Goal: Information Seeking & Learning: Find specific fact

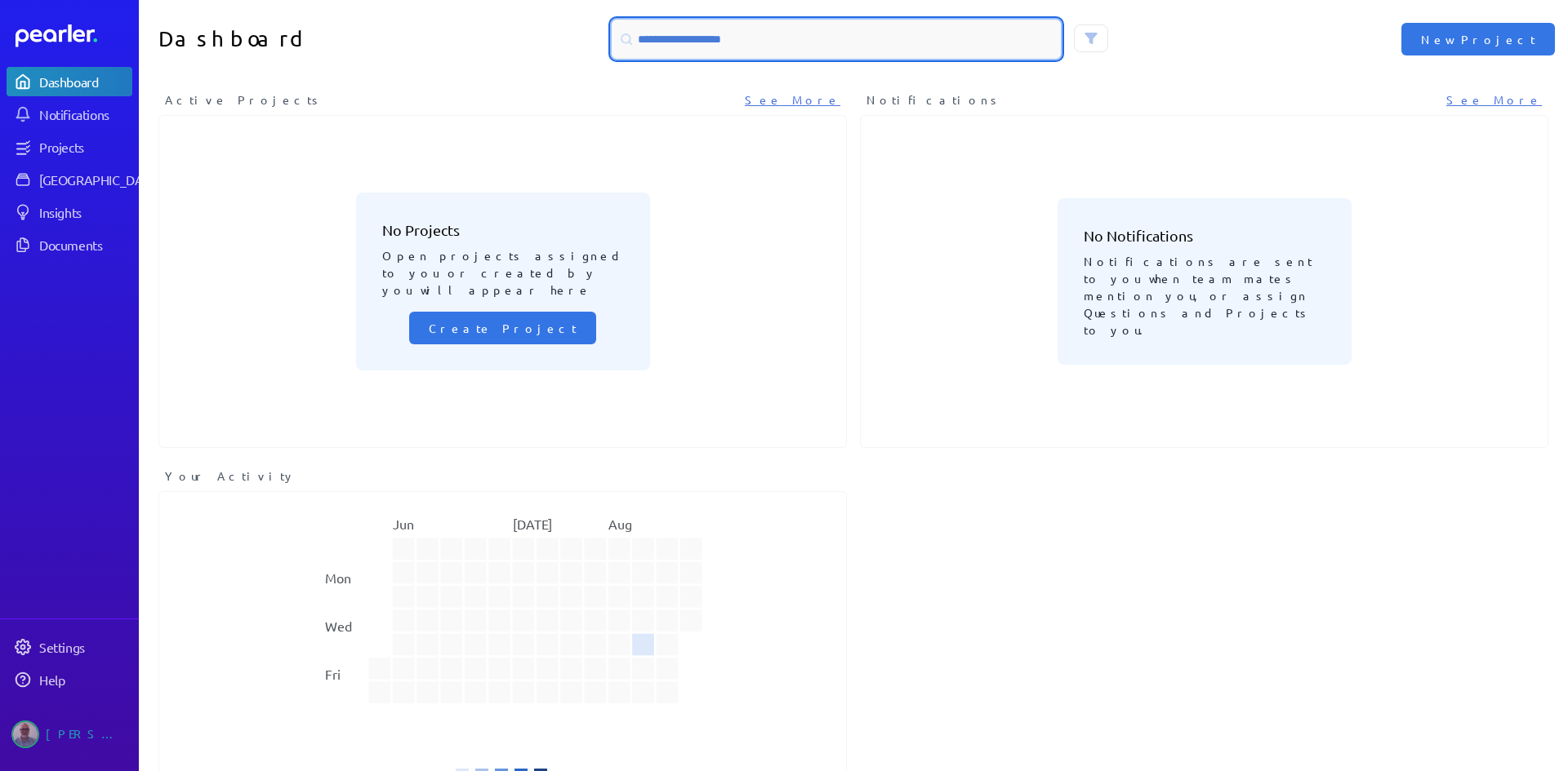
click at [742, 40] on input at bounding box center [836, 39] width 449 height 39
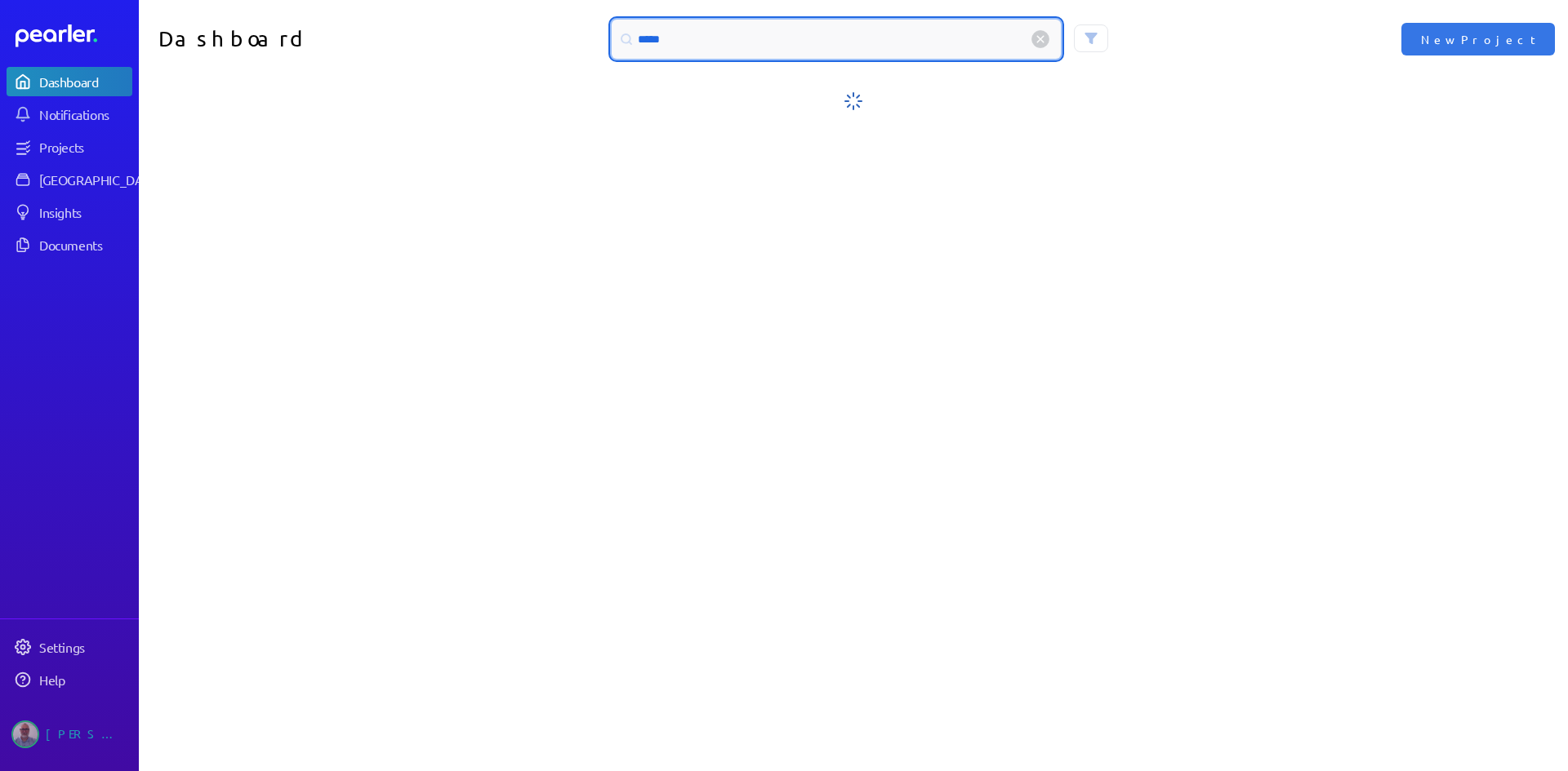
type input "******"
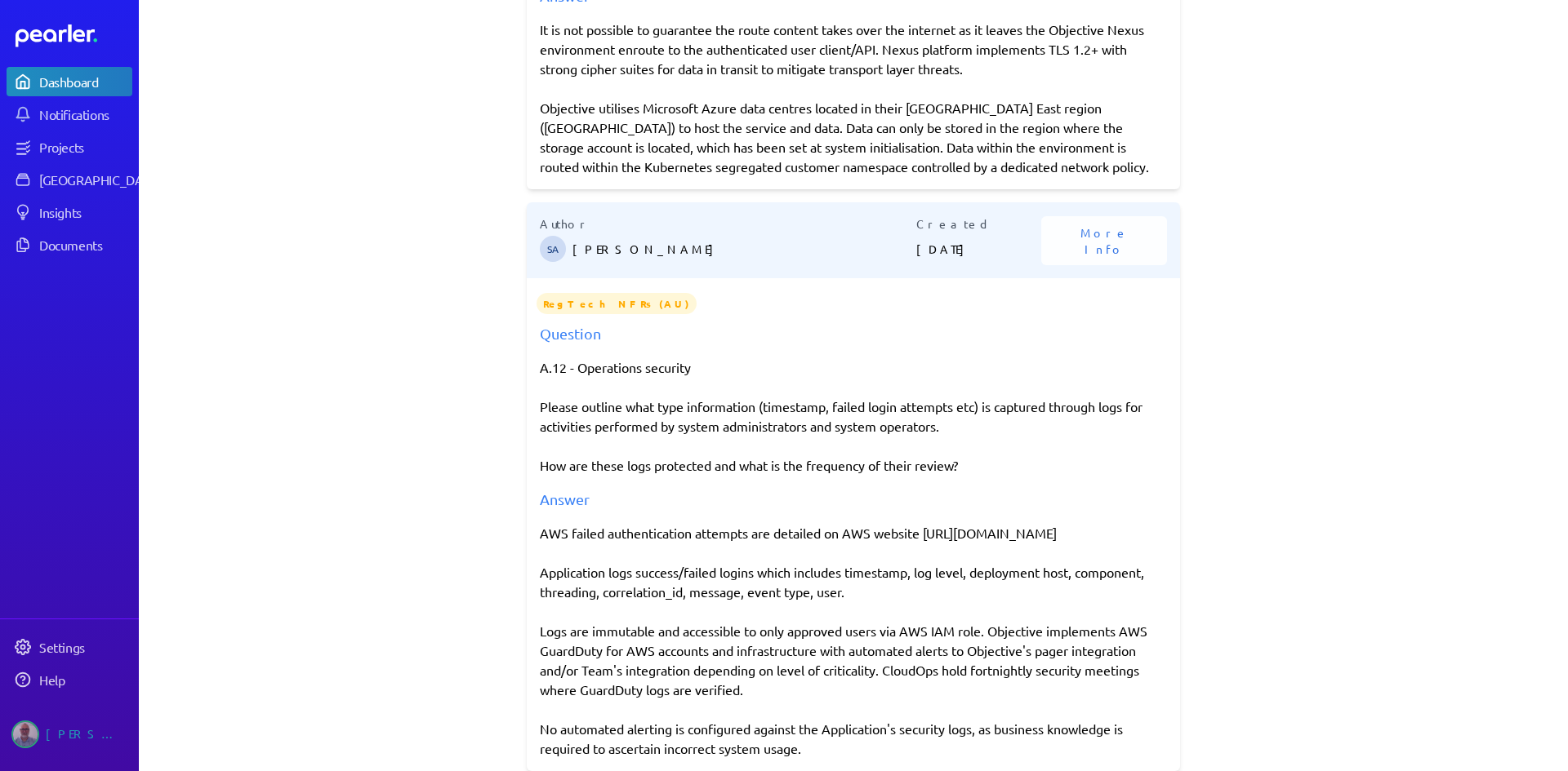
scroll to position [639, 0]
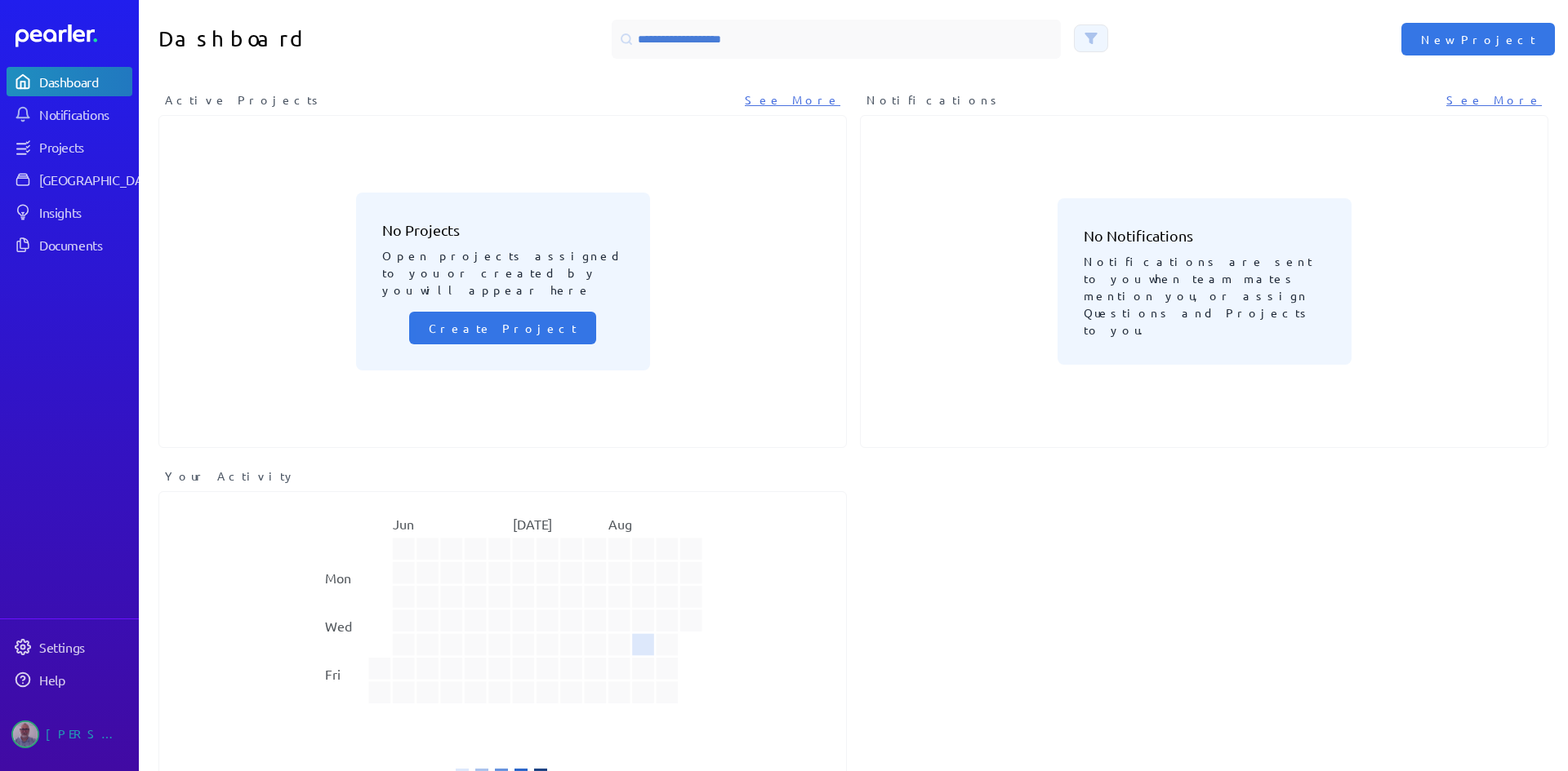
click at [1098, 37] on button at bounding box center [1091, 38] width 34 height 28
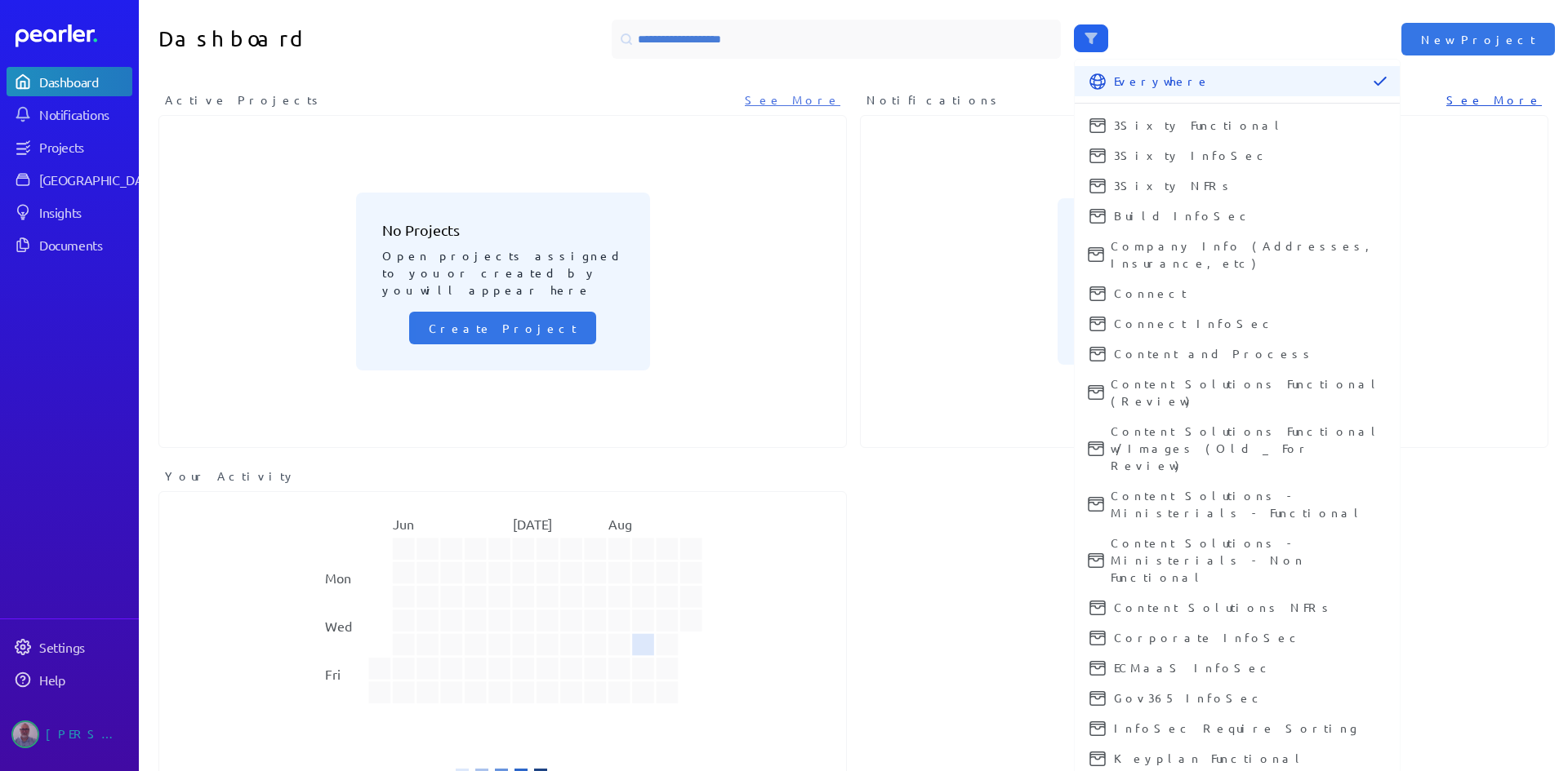
click at [1509, 99] on link "See More" at bounding box center [1494, 100] width 96 height 17
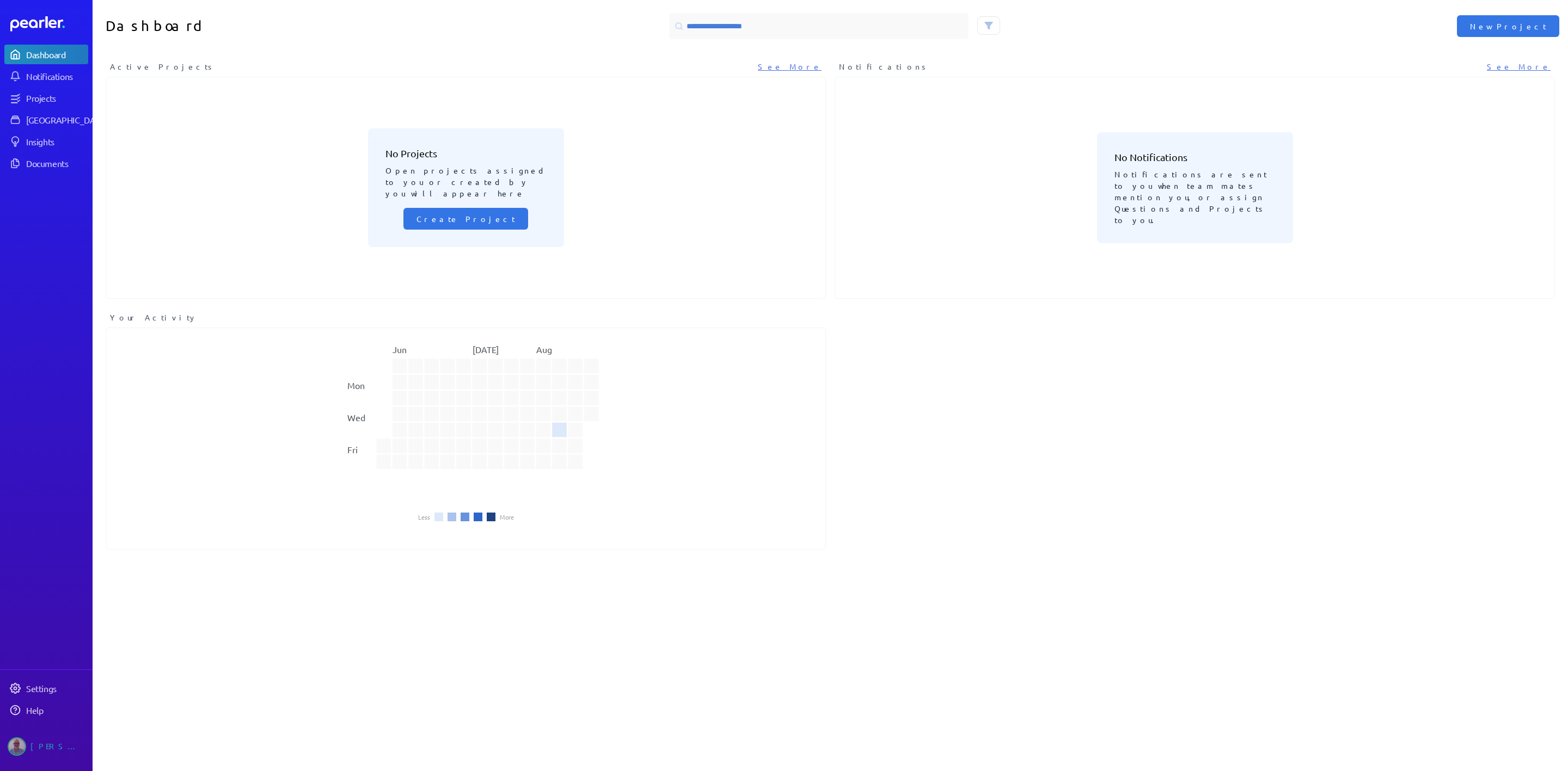
drag, startPoint x: 1000, startPoint y: 0, endPoint x: 1159, endPoint y: 61, distance: 170.3
click at [1045, 61] on div "Notifications See More" at bounding box center [1195, 67] width 721 height 11
click at [977, 24] on button at bounding box center [989, 25] width 23 height 19
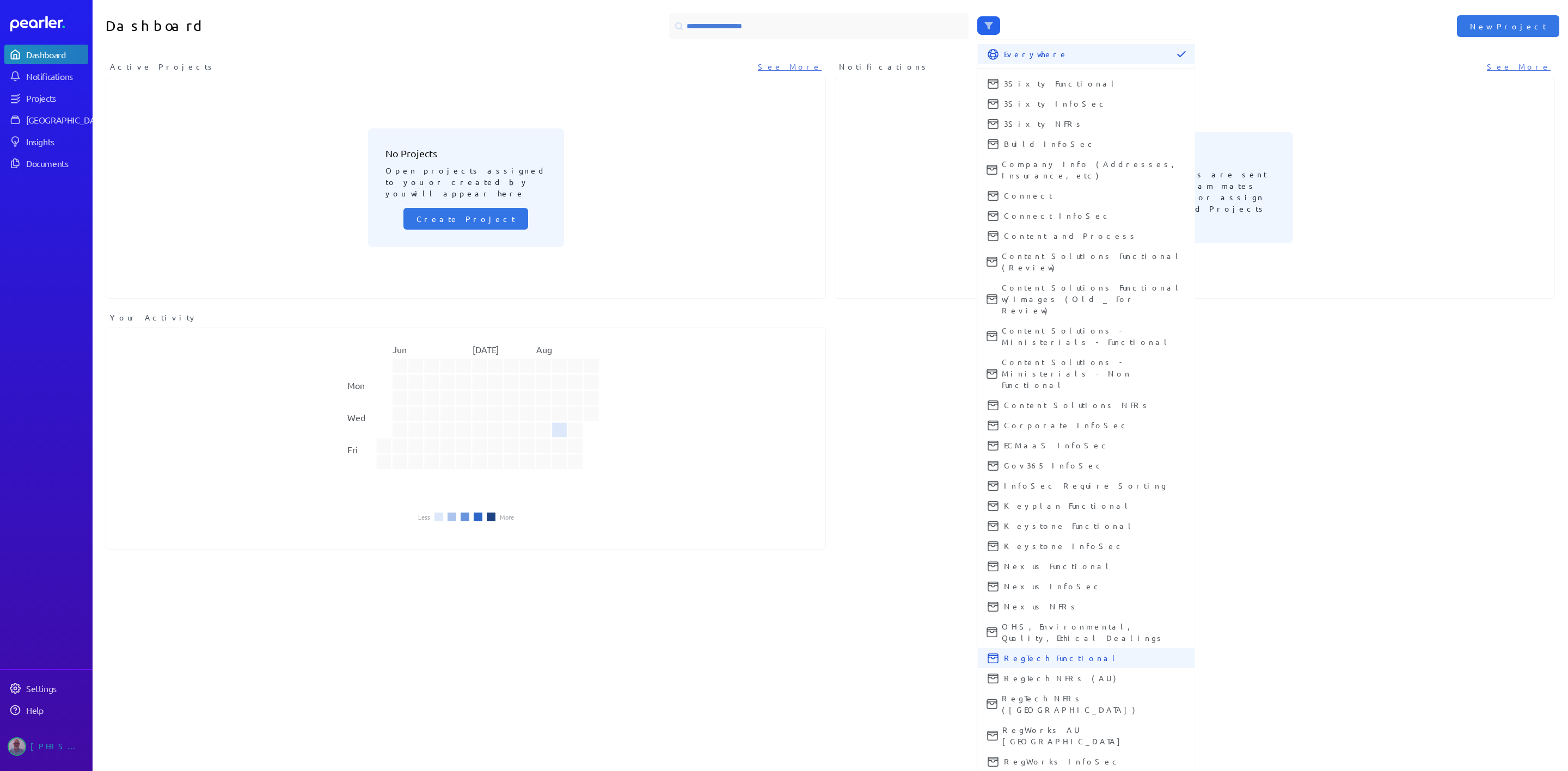
click at [988, 514] on icon at bounding box center [994, 658] width 11 height 10
click at [988, 514] on icon at bounding box center [994, 679] width 11 height 10
click at [988, 514] on icon at bounding box center [992, 704] width 11 height 10
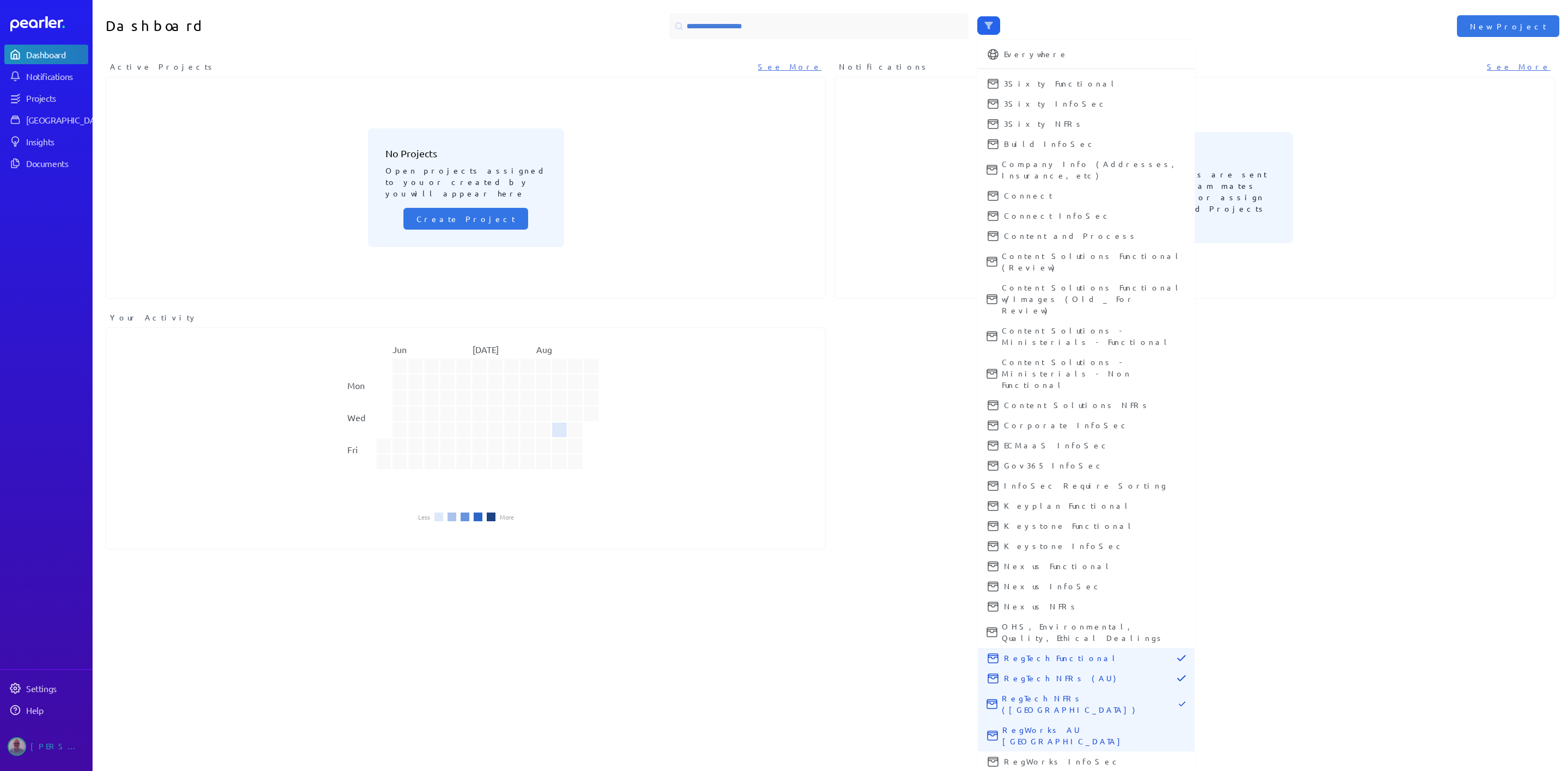
click at [988, 514] on icon at bounding box center [993, 736] width 11 height 10
click at [988, 514] on icon at bounding box center [994, 762] width 11 height 10
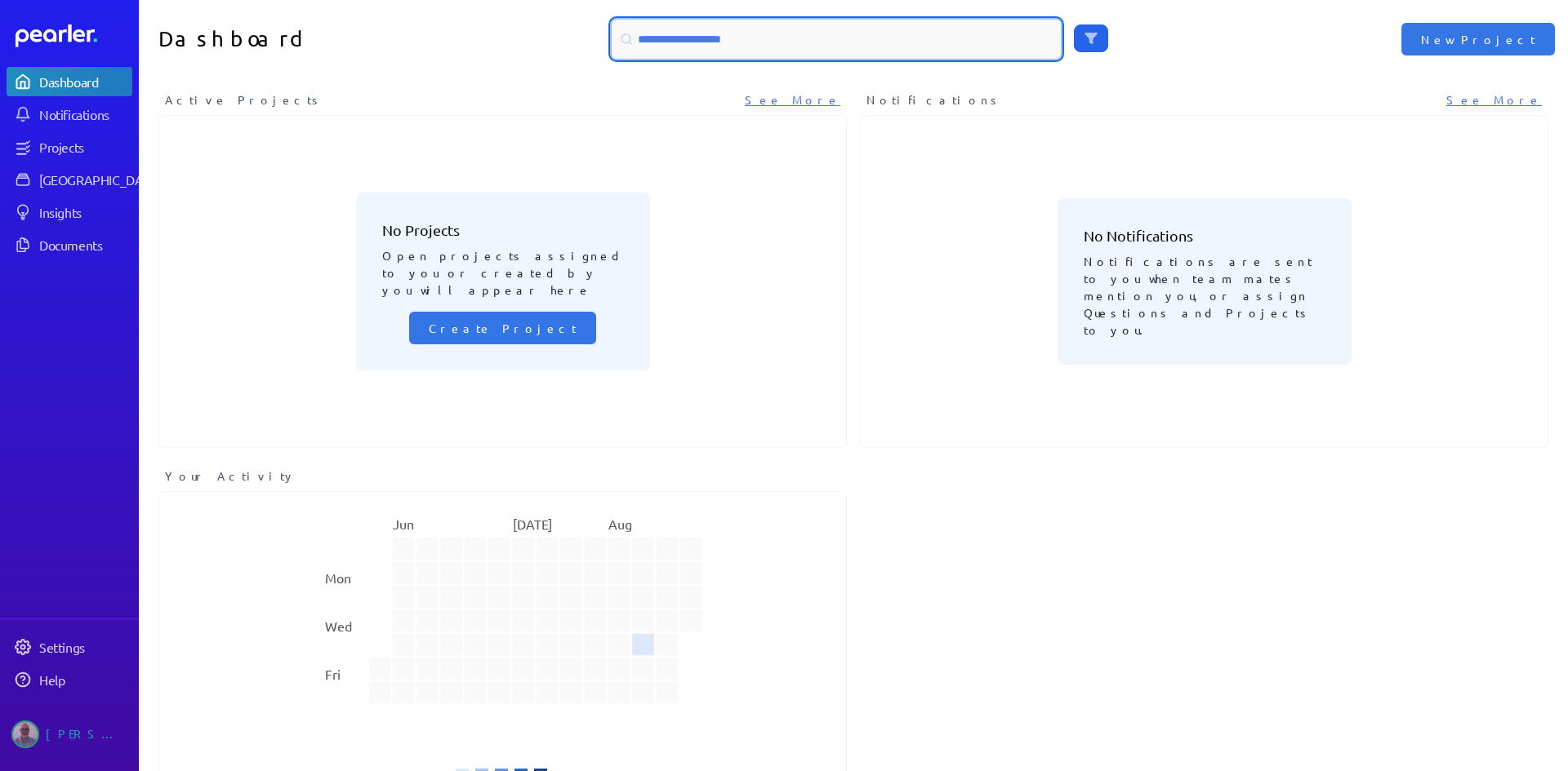
drag, startPoint x: 2242, startPoint y: 4, endPoint x: 696, endPoint y: 37, distance: 1546.4
click at [696, 37] on input at bounding box center [836, 39] width 449 height 39
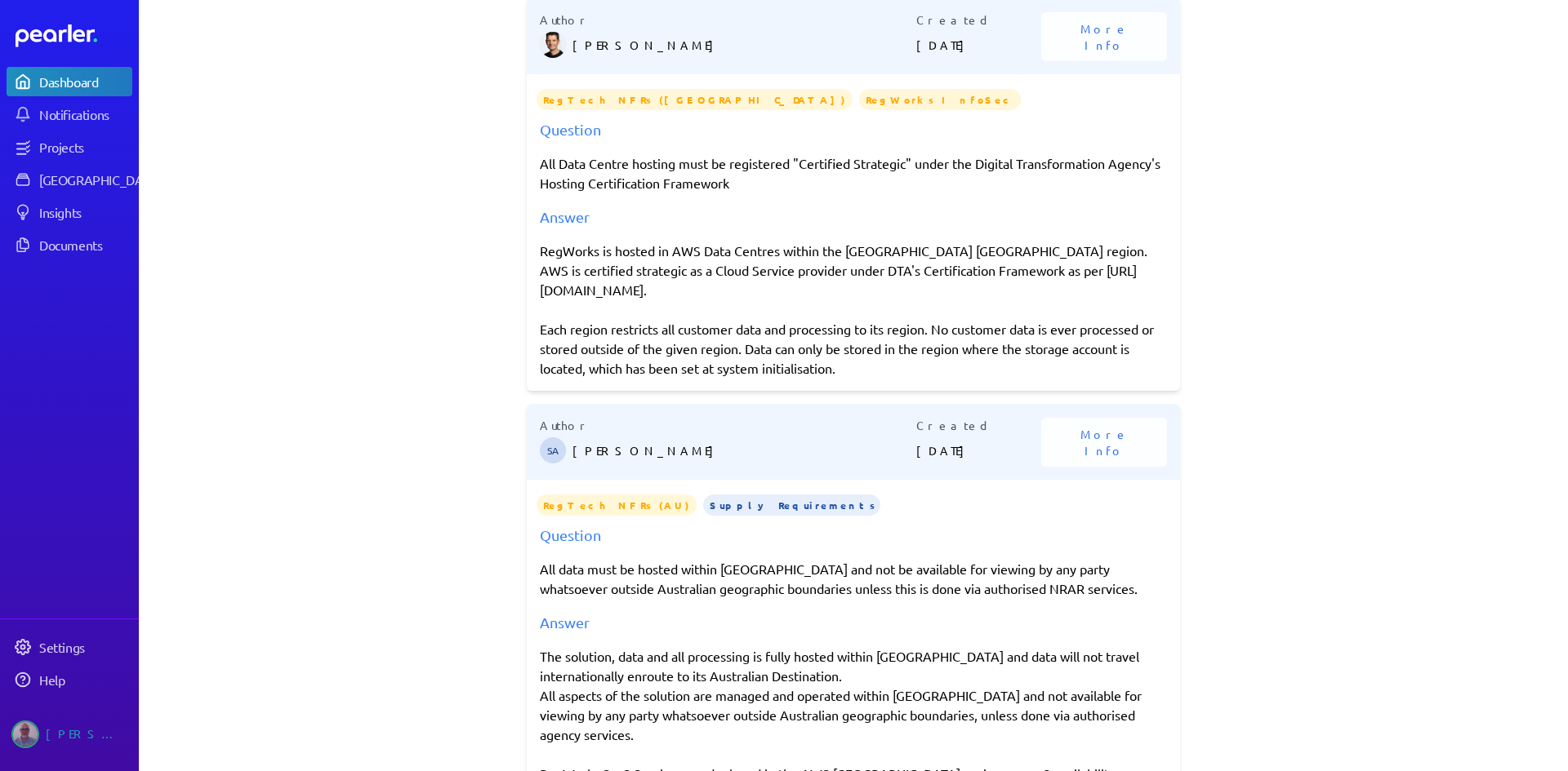
scroll to position [3516, 0]
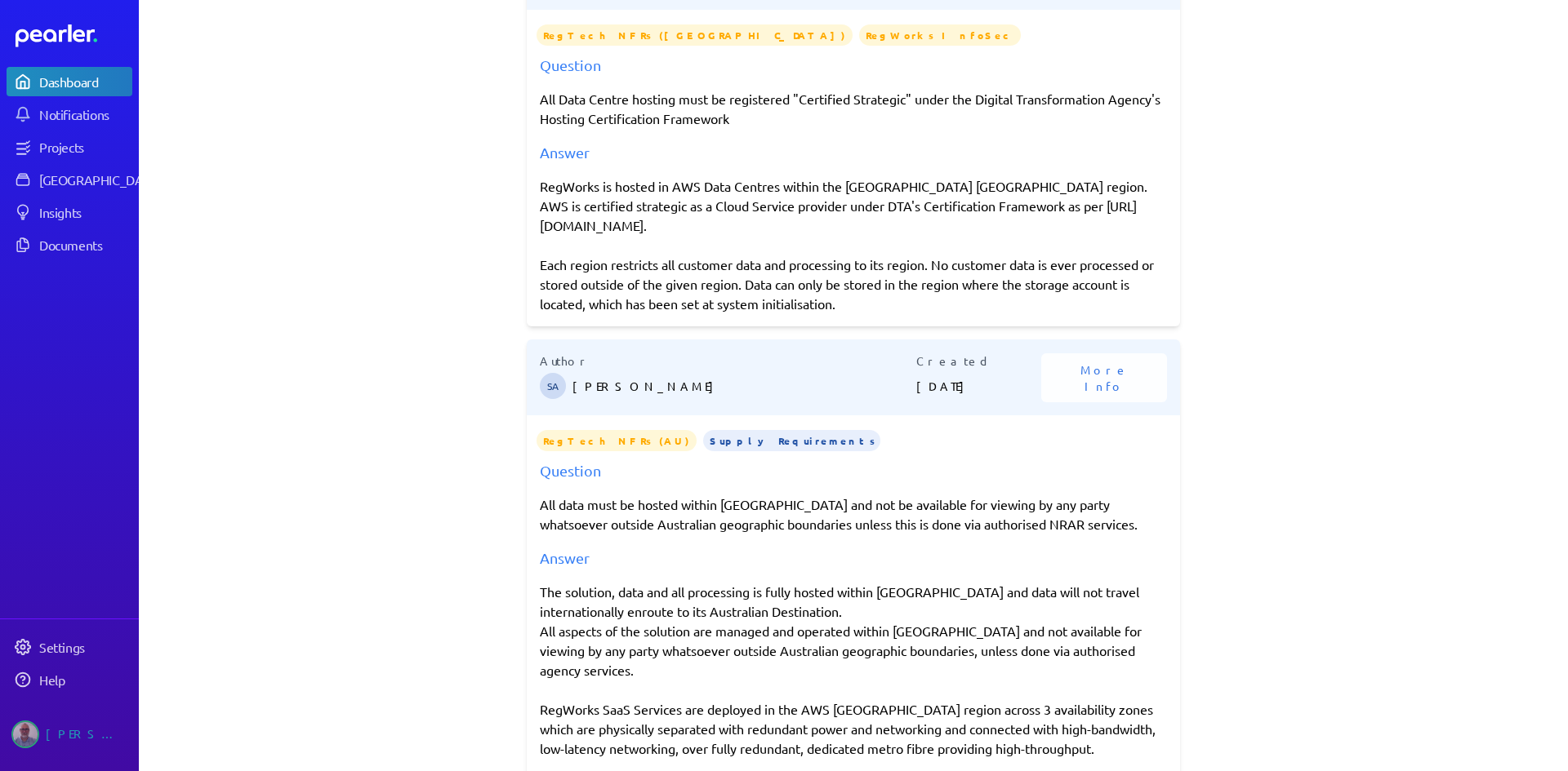
click at [540, 582] on div "The solution, data and all processing is fully hosted within [GEOGRAPHIC_DATA] …" at bounding box center [853, 699] width 628 height 235
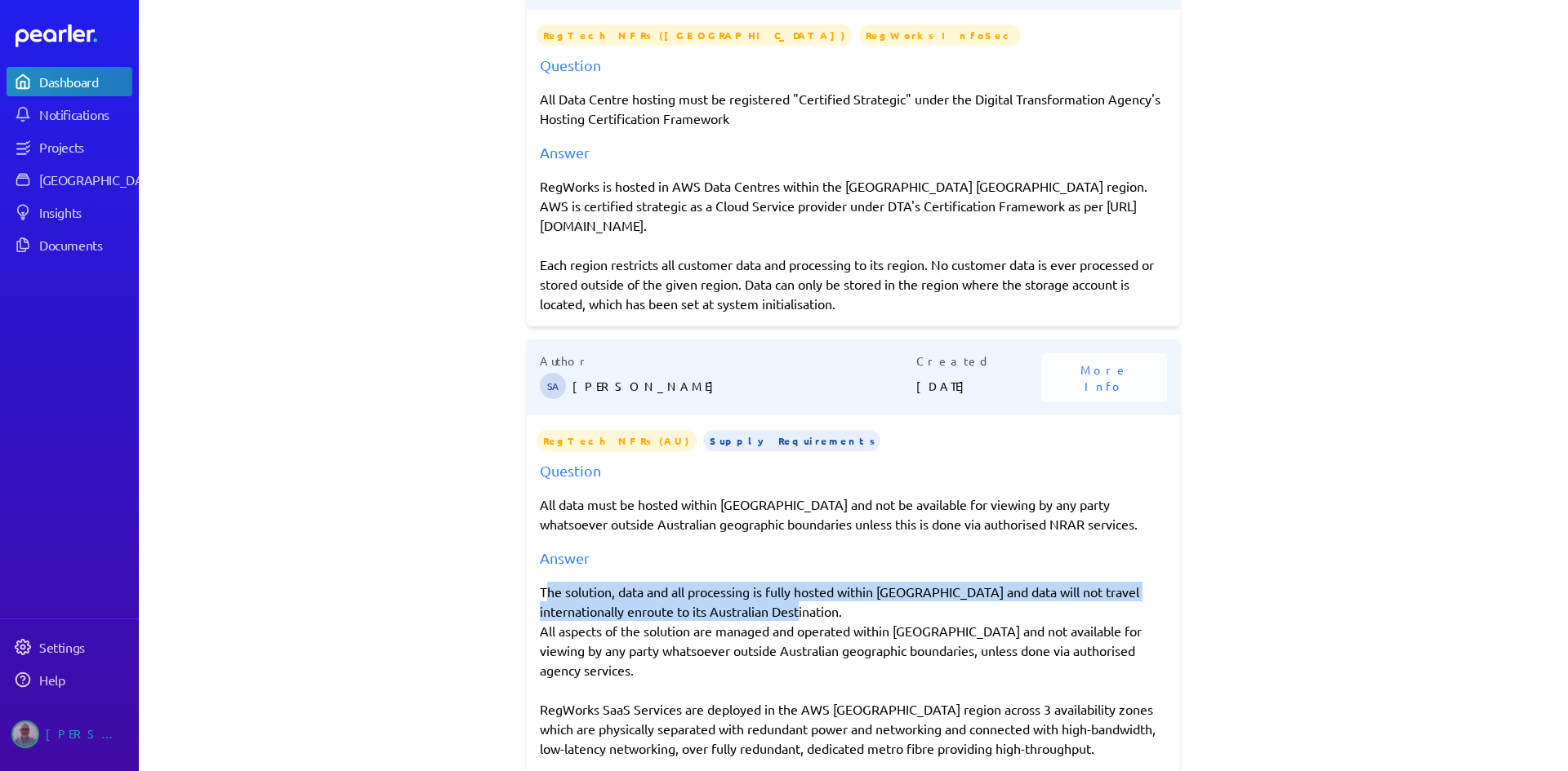
drag, startPoint x: 539, startPoint y: 551, endPoint x: 784, endPoint y: 570, distance: 245.7
click at [784, 582] on div "The solution, data and all processing is fully hosted within [GEOGRAPHIC_DATA] …" at bounding box center [853, 699] width 628 height 235
click at [780, 582] on div "The solution, data and all processing is fully hosted within [GEOGRAPHIC_DATA] …" at bounding box center [853, 699] width 628 height 235
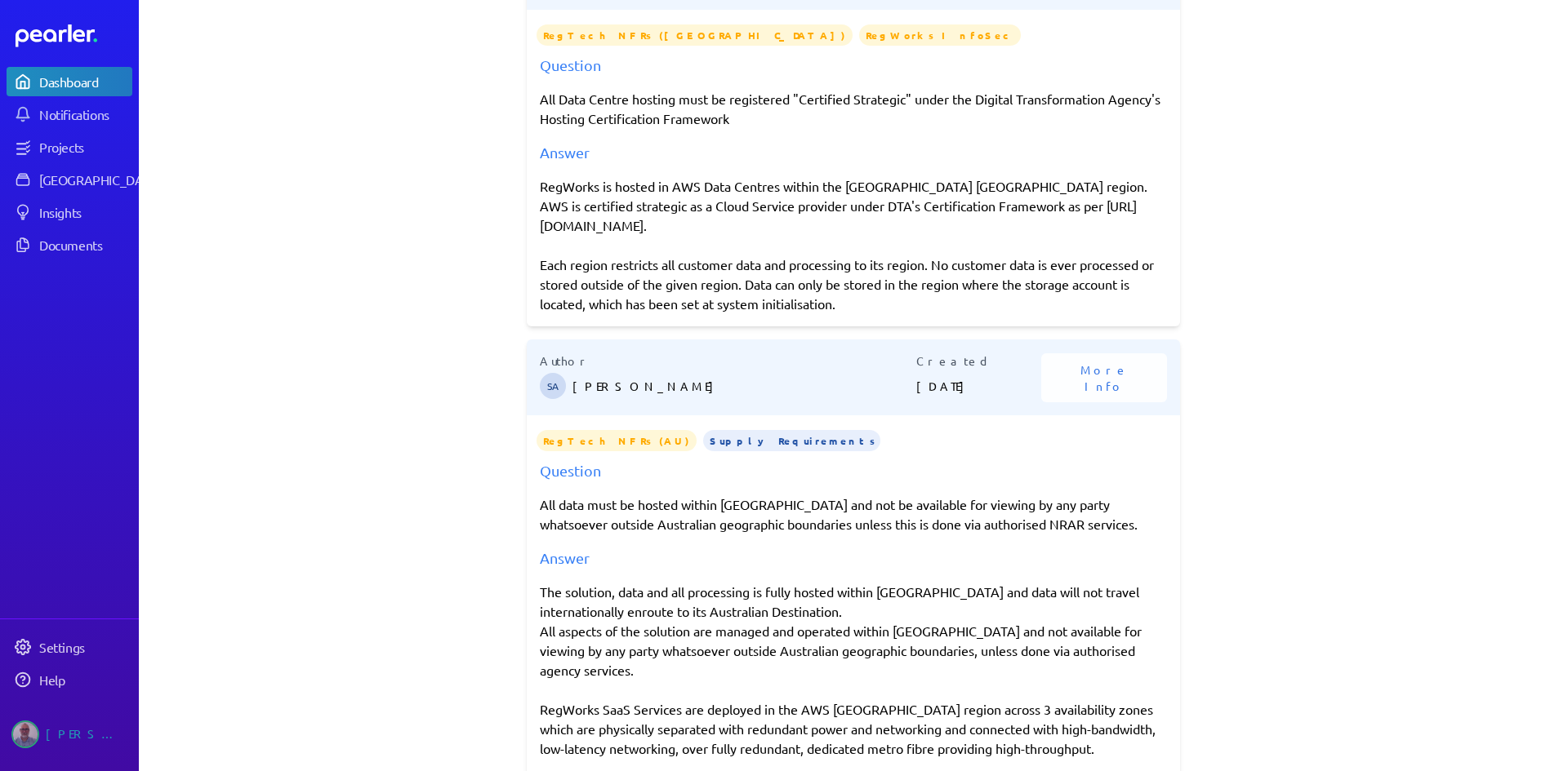
click at [552, 647] on div "The solution, data and all processing is fully hosted within [GEOGRAPHIC_DATA] …" at bounding box center [853, 699] width 628 height 235
click at [939, 585] on div "The solution, data and all processing is fully hosted within [GEOGRAPHIC_DATA] …" at bounding box center [853, 699] width 628 height 235
click at [978, 500] on div "Question All data must be hosted within [GEOGRAPHIC_DATA] and not be available …" at bounding box center [853, 637] width 654 height 357
click at [928, 546] on div "Answer" at bounding box center [853, 558] width 628 height 22
drag, startPoint x: 973, startPoint y: 552, endPoint x: 959, endPoint y: 557, distance: 14.9
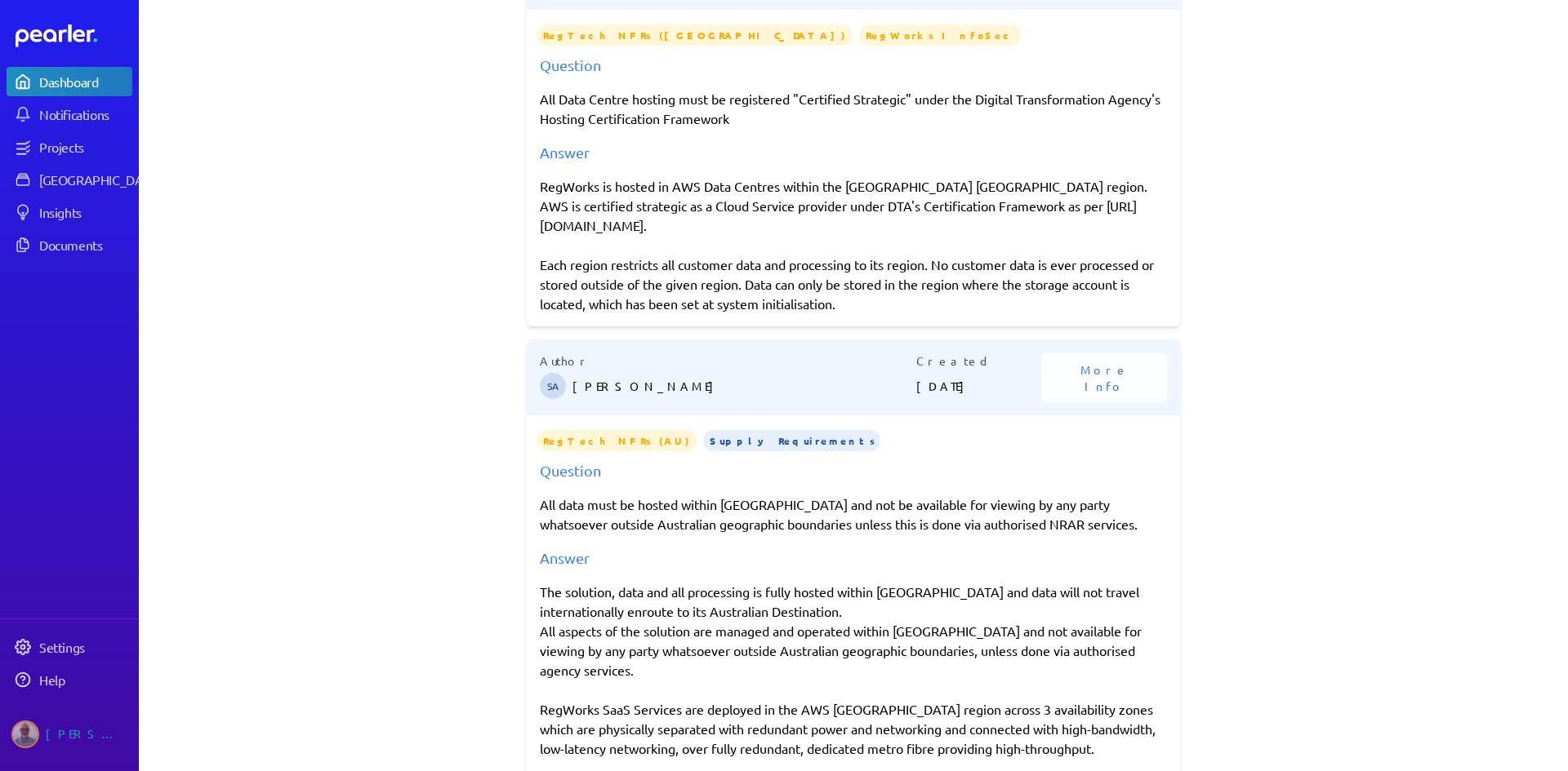
click at [973, 582] on div "The solution, data and all processing is fully hosted within [GEOGRAPHIC_DATA] …" at bounding box center [853, 699] width 628 height 235
drag, startPoint x: 935, startPoint y: 551, endPoint x: 759, endPoint y: 568, distance: 176.8
click at [759, 582] on div "The solution, data and all processing is fully hosted within [GEOGRAPHIC_DATA] …" at bounding box center [853, 699] width 628 height 235
copy div "and data will not travel internationally enroute to its Australian Destination."
drag, startPoint x: 536, startPoint y: 648, endPoint x: 806, endPoint y: 752, distance: 289.3
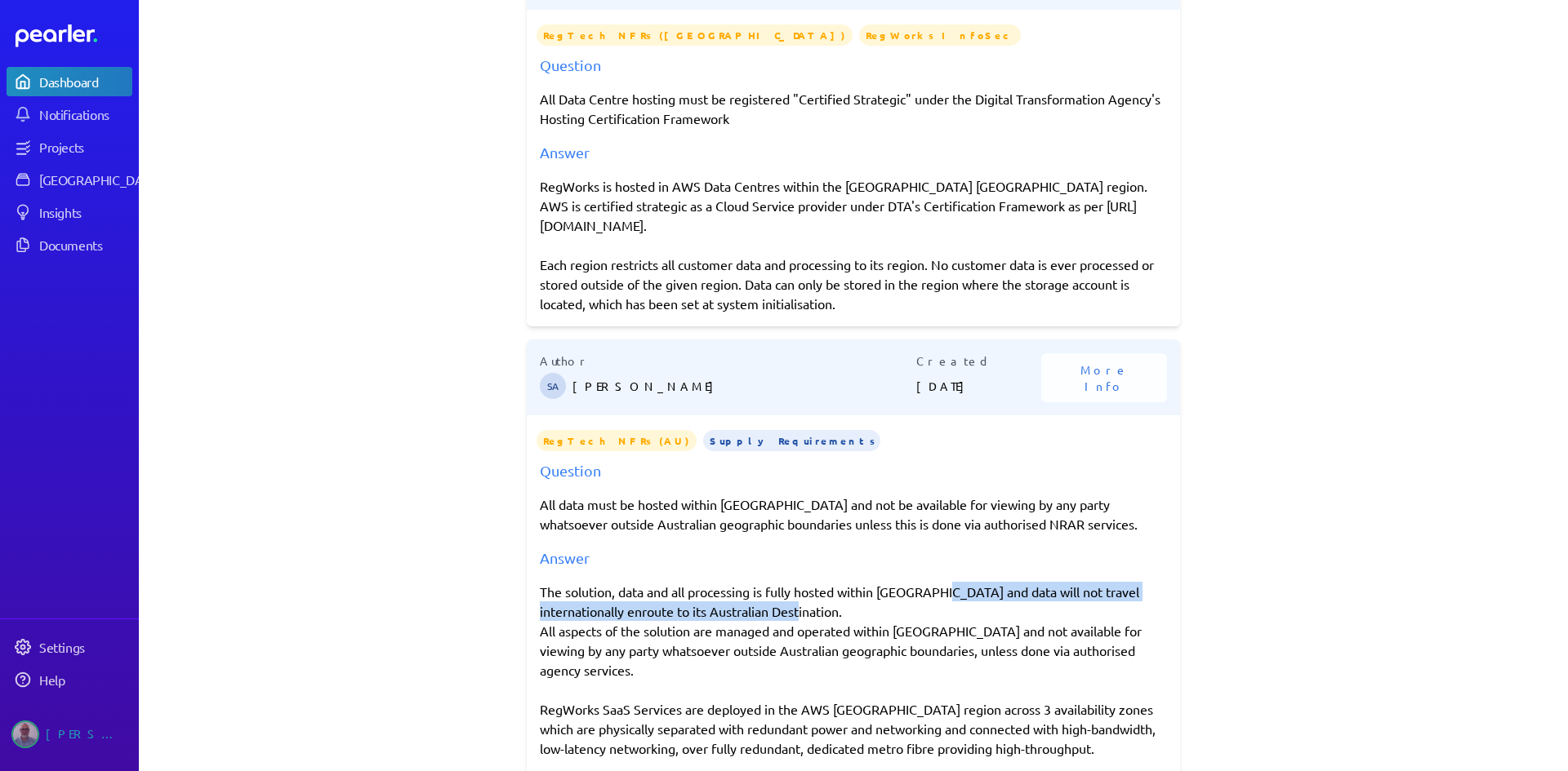
click at [806, 752] on div "The solution, data and all processing is fully hosted within [GEOGRAPHIC_DATA] …" at bounding box center [853, 699] width 628 height 235
copy div "RegWorks SaaS Services are deployed in the AWS [GEOGRAPHIC_DATA] region across …"
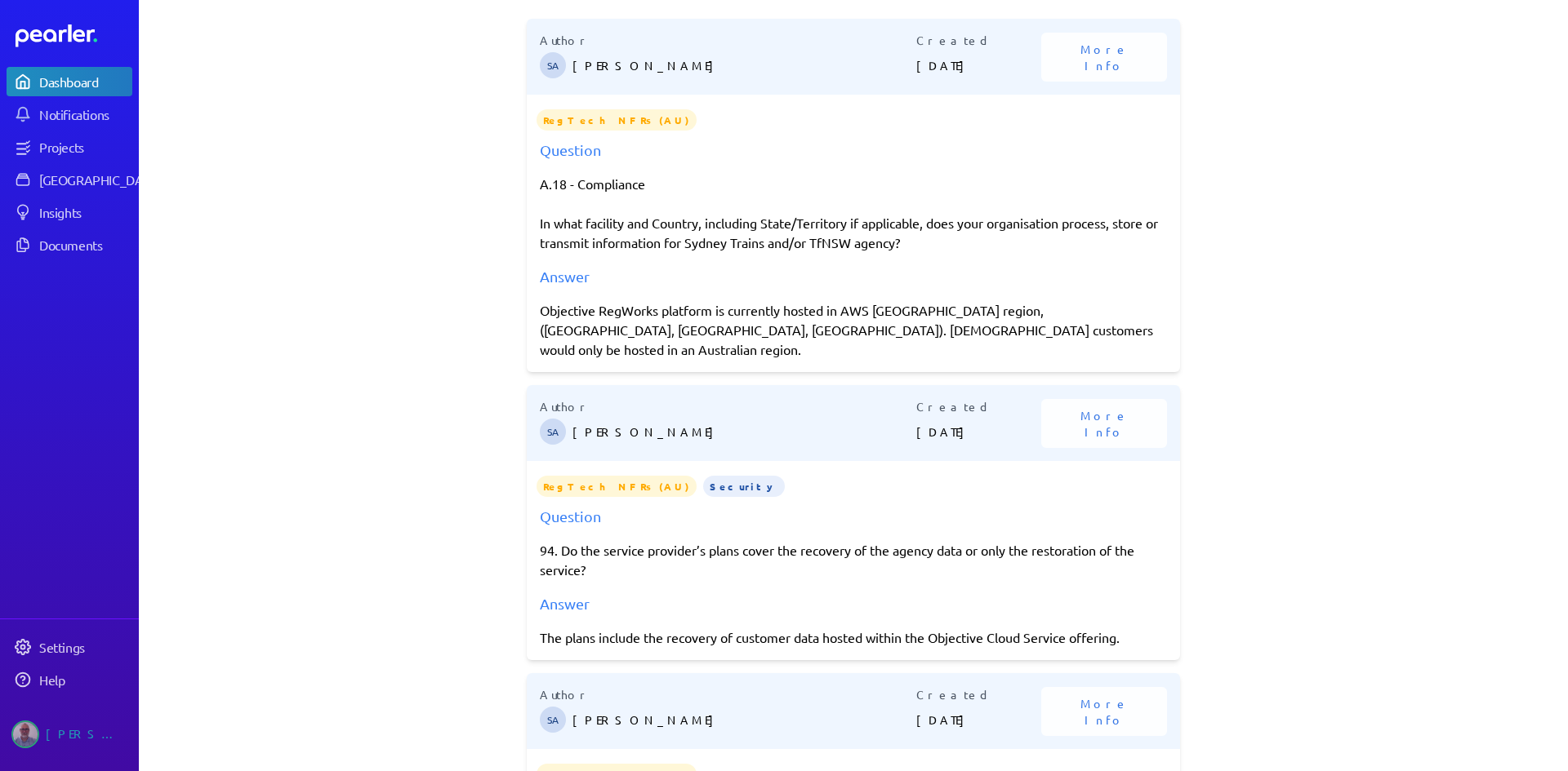
scroll to position [0, 0]
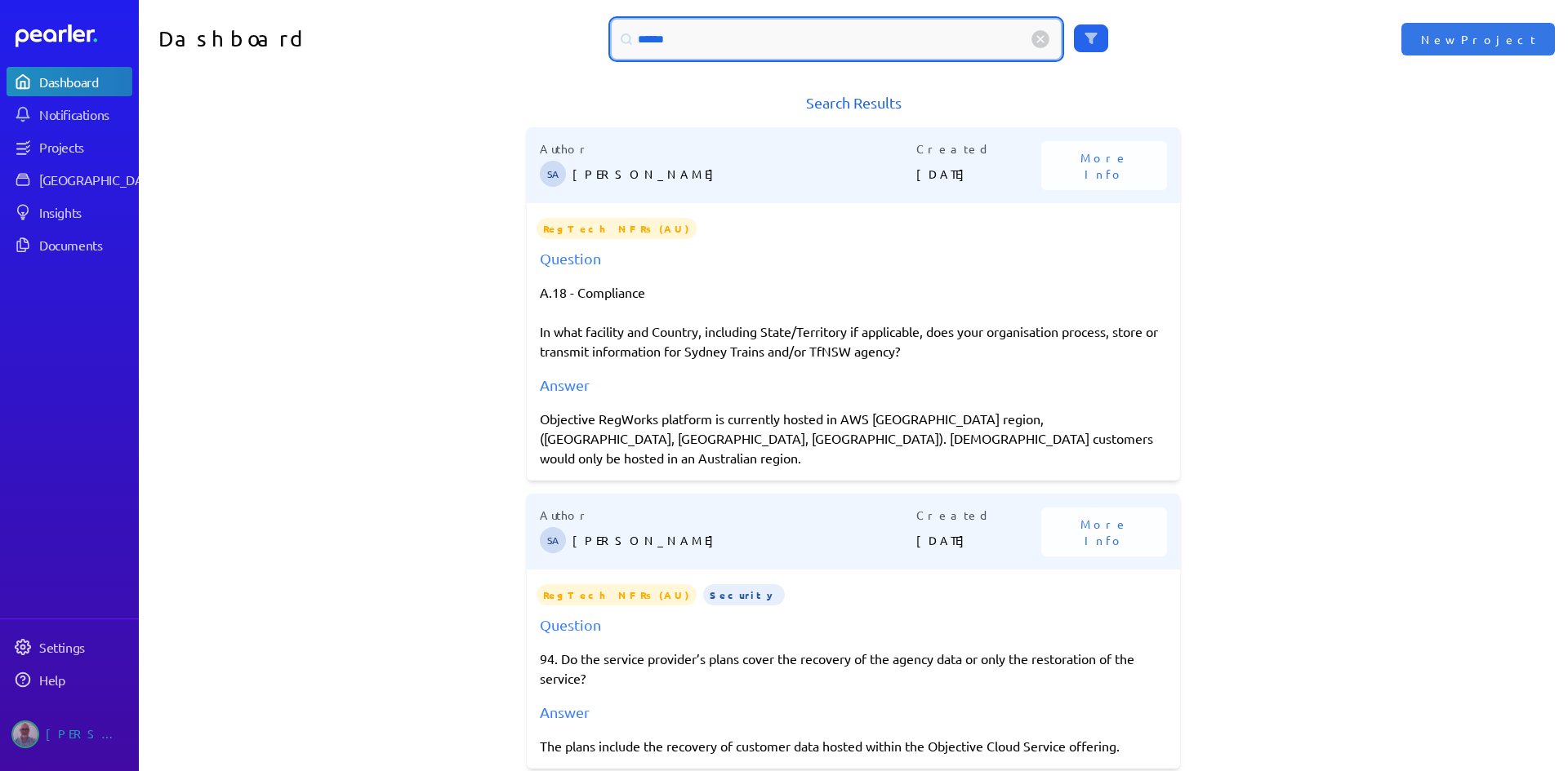
drag, startPoint x: 703, startPoint y: 44, endPoint x: 612, endPoint y: 46, distance: 91.0
click at [612, 46] on div "******" at bounding box center [836, 39] width 449 height 39
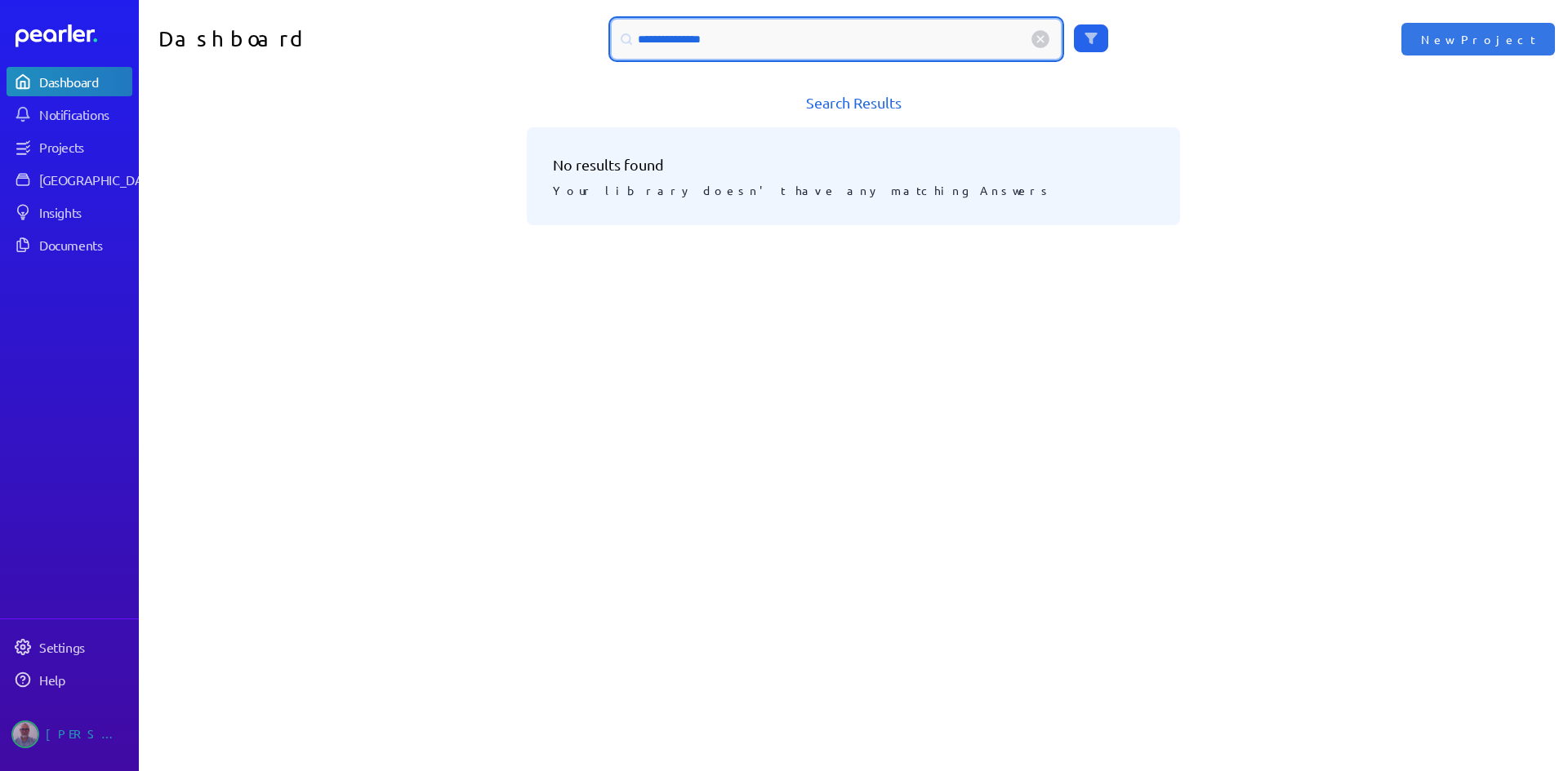
click at [643, 38] on input "**********" at bounding box center [836, 39] width 449 height 39
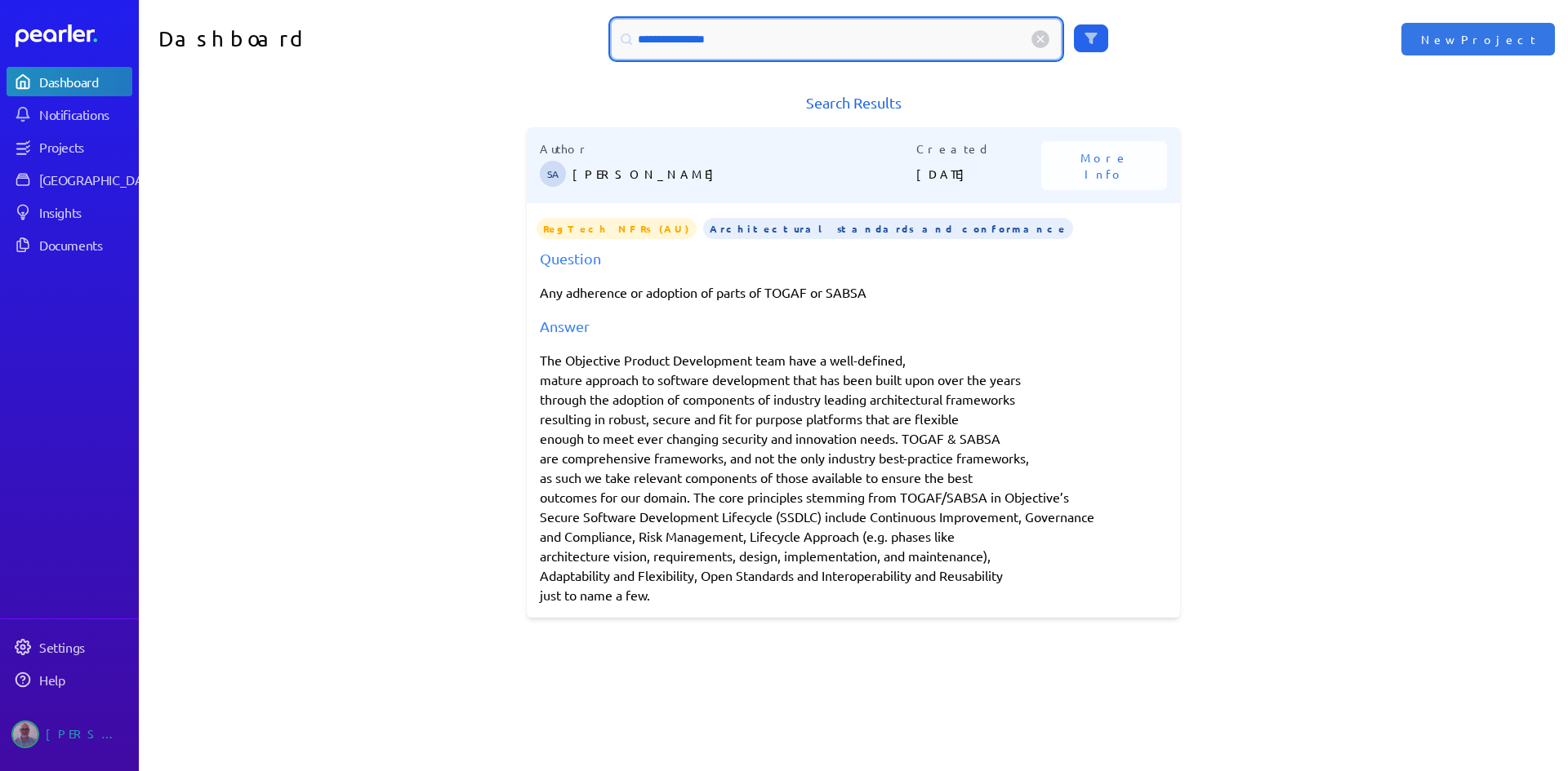
drag, startPoint x: 743, startPoint y: 44, endPoint x: 693, endPoint y: 44, distance: 50.0
click at [693, 44] on input "**********" at bounding box center [836, 39] width 449 height 39
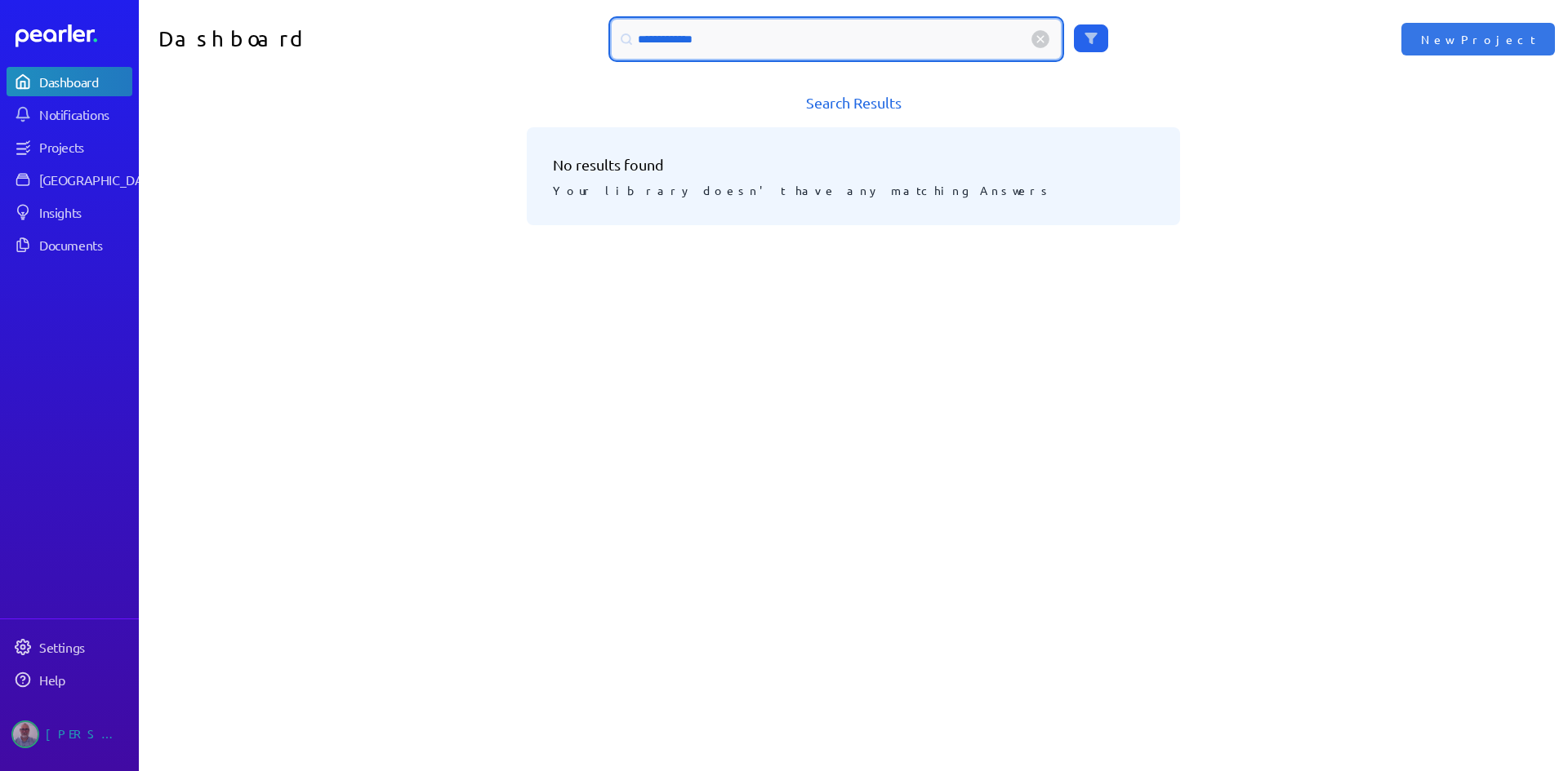
type input "**********"
